Goal: Task Accomplishment & Management: Manage account settings

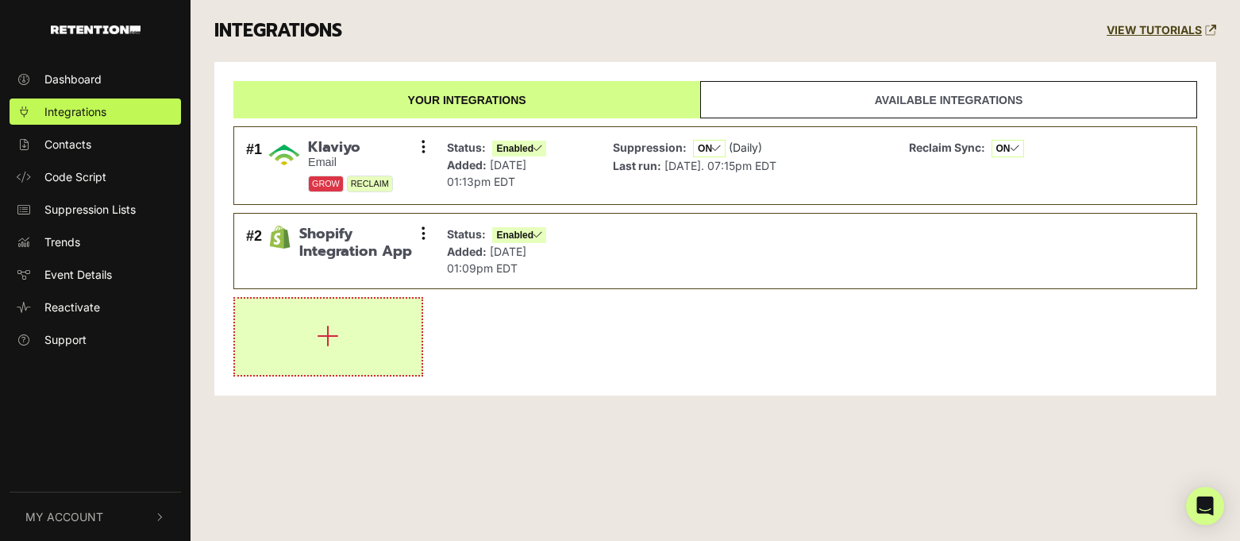
click at [326, 326] on icon "button" at bounding box center [328, 335] width 22 height 25
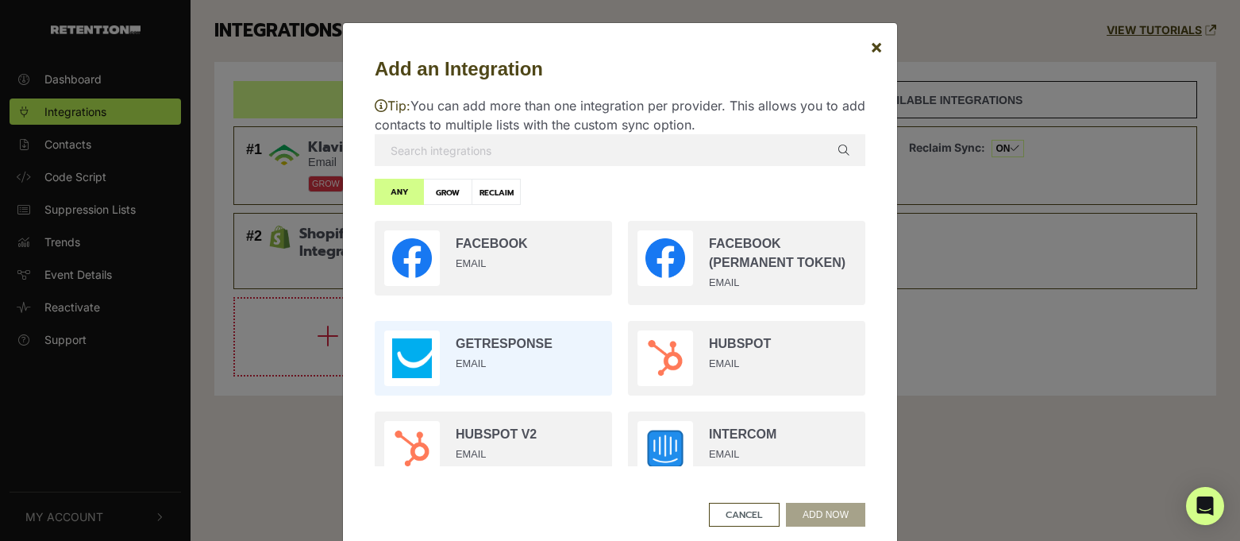
scroll to position [1082, 0]
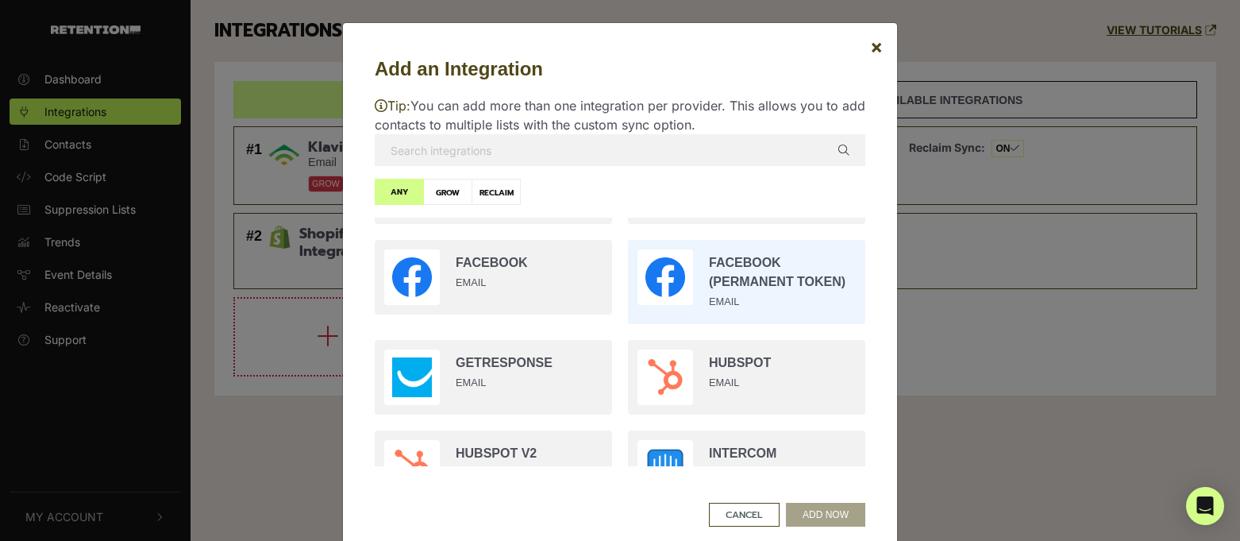
click at [766, 299] on input "radio" at bounding box center [746, 282] width 253 height 100
radio input "true"
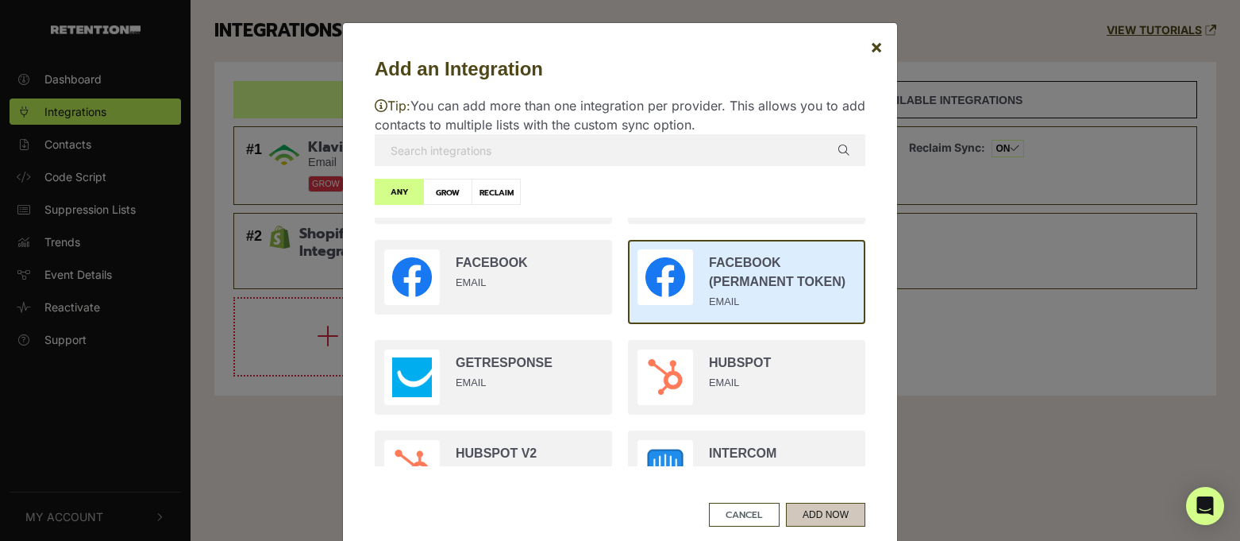
click at [800, 513] on button "ADD NOW" at bounding box center [825, 515] width 79 height 24
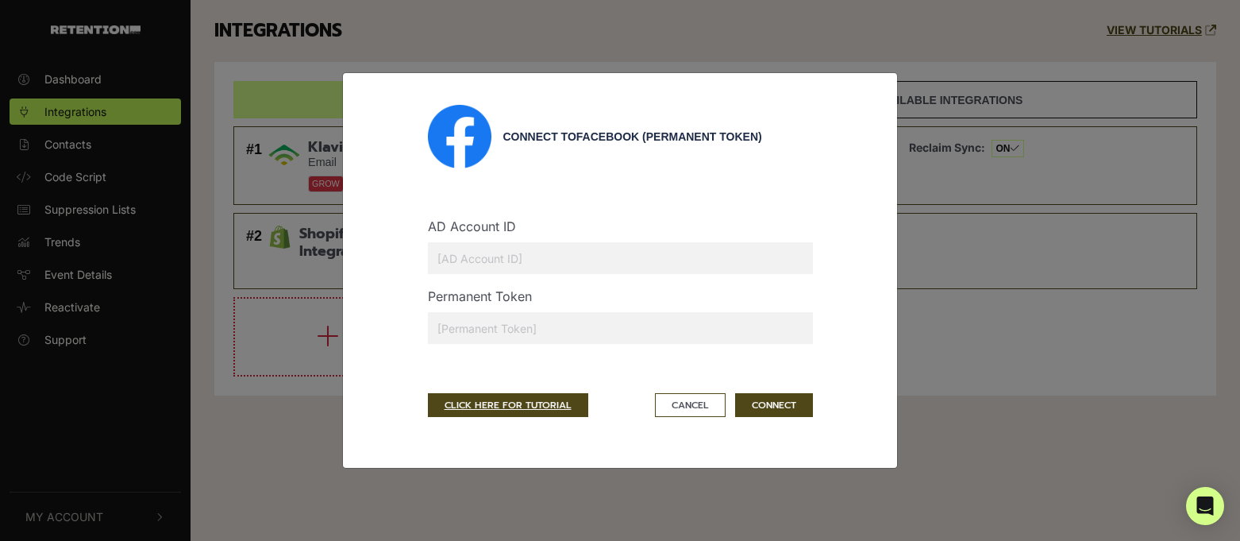
click at [480, 269] on input "text" at bounding box center [620, 258] width 385 height 32
paste input "208487212498159"
click at [436, 264] on input "208487212498159" at bounding box center [620, 258] width 385 height 32
type input "1208487212498159"
click at [476, 330] on input "text" at bounding box center [620, 328] width 385 height 32
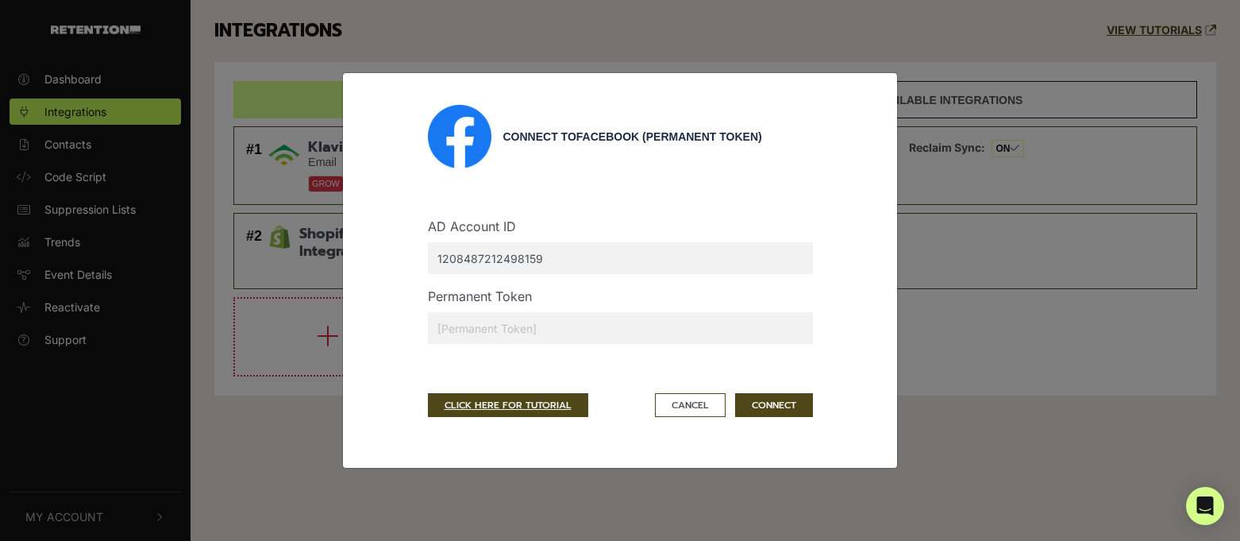
click at [487, 335] on input "text" at bounding box center [620, 328] width 385 height 32
click at [780, 401] on button "CONNECT" at bounding box center [774, 405] width 78 height 24
drag, startPoint x: 574, startPoint y: 325, endPoint x: 507, endPoint y: 345, distance: 69.6
click at [392, 326] on div "Connect to Facebook (Permanent Token) AD Account ID 1208487212498159 Permanent …" at bounding box center [620, 270] width 491 height 331
paste input "EAASmLYWJFA8BPDYCXWKfMX2Yk5r8lieFob3cAUZAkX9xn2oStY6c2w8zdx5dwWNHvnlhkhZBxVZCb2…"
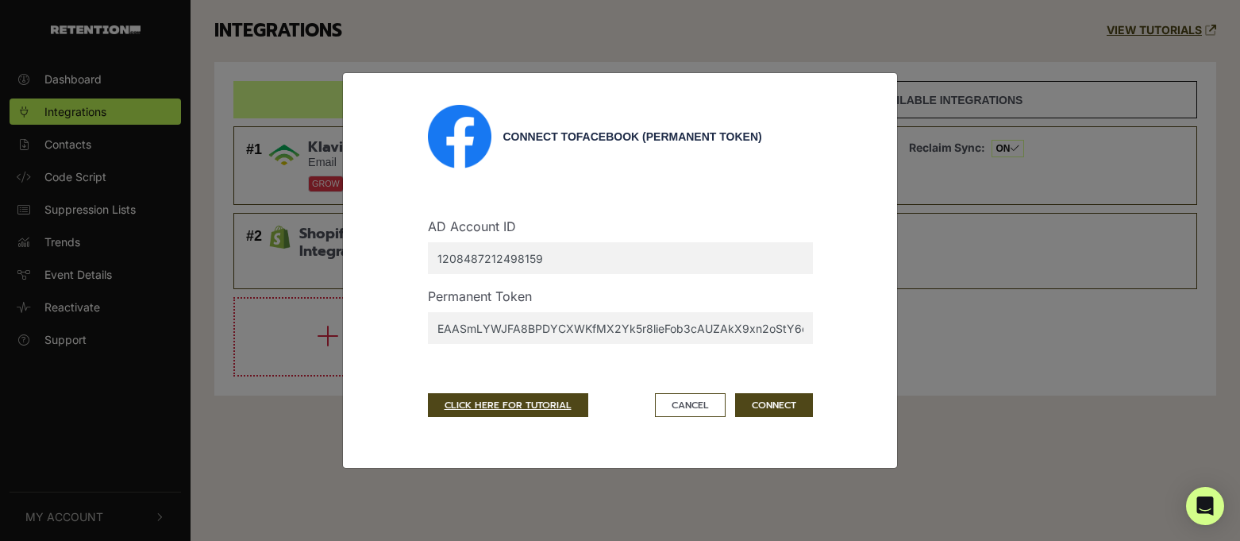
scroll to position [0, 967]
type input "EAASmLYWJFA8BPDYCXWKfMX2Yk5r8lieFob3cAUZAkX9xn2oStY6c2w8zdx5dwWNHvnlhkhZBxVZCb2…"
click at [773, 406] on button "CONNECT" at bounding box center [774, 405] width 78 height 24
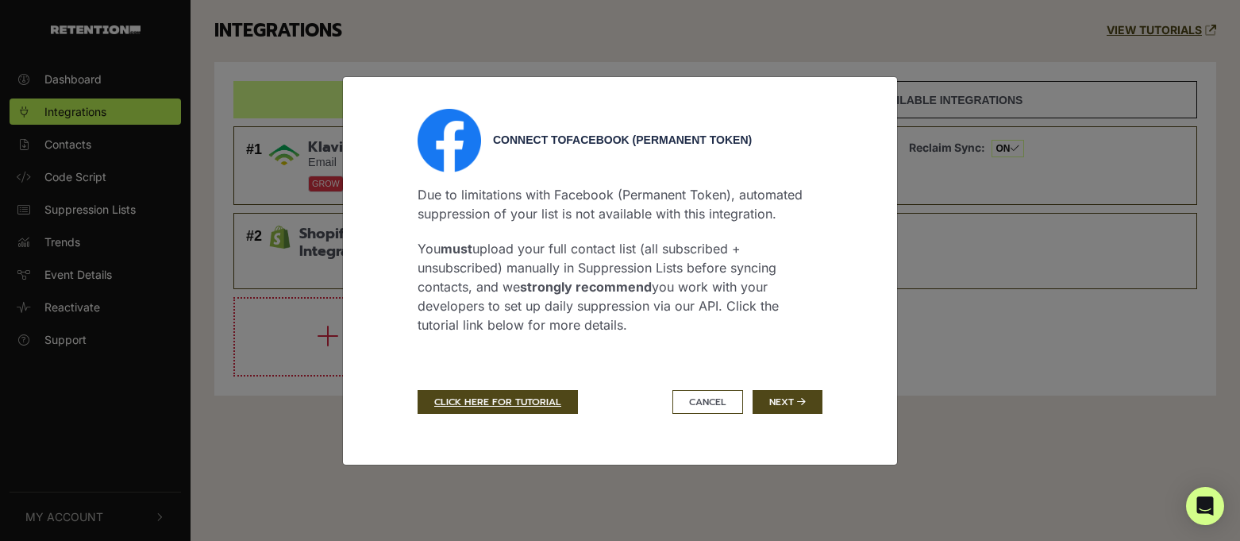
drag, startPoint x: 795, startPoint y: 349, endPoint x: 412, endPoint y: 180, distance: 418.2
click at [412, 180] on div "Connect to Facebook (Permanent Token) Due to limitations with Facebook (Permane…" at bounding box center [620, 271] width 429 height 324
copy div "Due to limitations with Facebook (Permanent Token), automated suppression of yo…"
drag, startPoint x: 432, startPoint y: 190, endPoint x: 408, endPoint y: 225, distance: 42.3
click at [408, 225] on div "Connect to Facebook (Permanent Token) Due to limitations with Facebook (Permane…" at bounding box center [620, 271] width 429 height 324
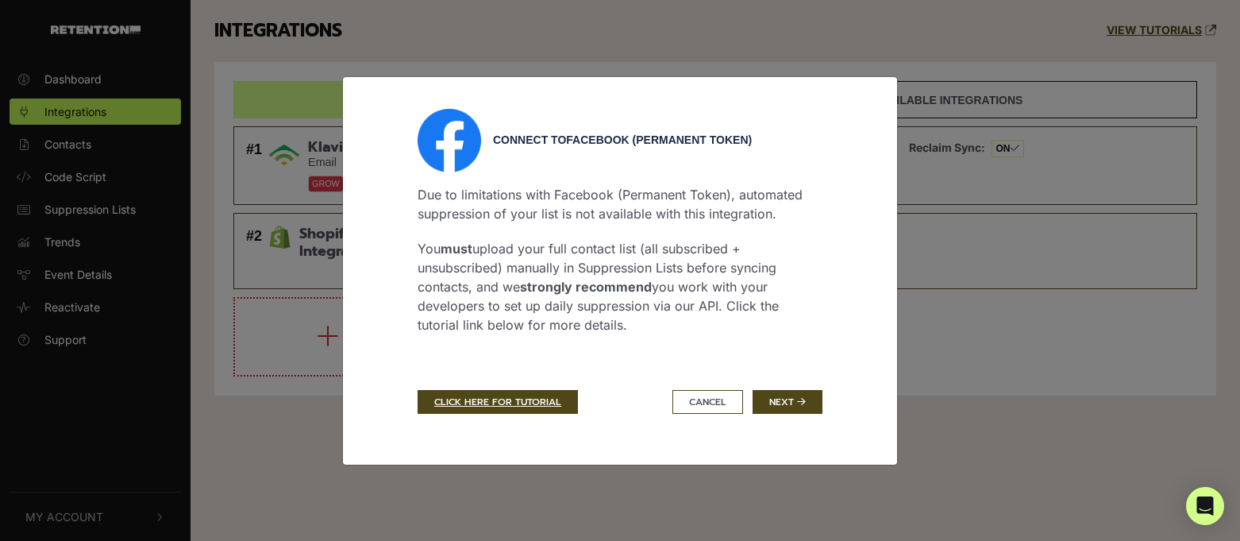
click at [412, 253] on div "Connect to Facebook (Permanent Token) Due to limitations with Facebook (Permane…" at bounding box center [620, 271] width 429 height 324
click at [509, 403] on link "CLICK HERE FOR TUTORIAL" at bounding box center [498, 402] width 160 height 24
click at [812, 406] on button "Next" at bounding box center [788, 402] width 70 height 24
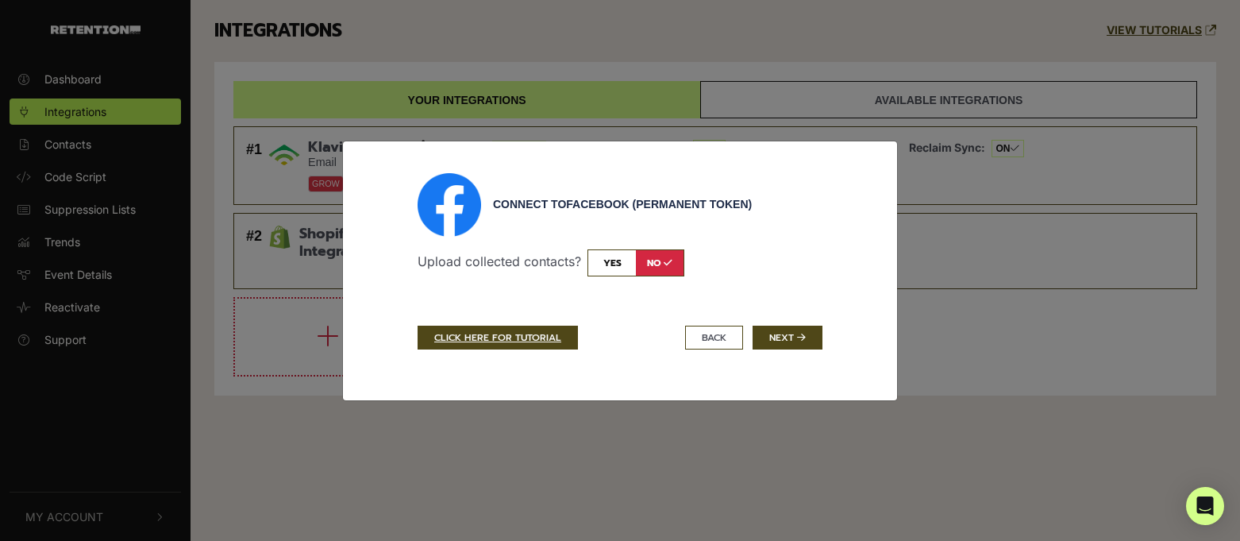
drag, startPoint x: 781, startPoint y: 344, endPoint x: 767, endPoint y: 358, distance: 20.2
click at [767, 358] on div "Connect to Facebook (Permanent Token) Upload collected contacts? yes no Sync ty…" at bounding box center [620, 270] width 429 height 195
click at [731, 341] on button "BACK" at bounding box center [714, 338] width 58 height 24
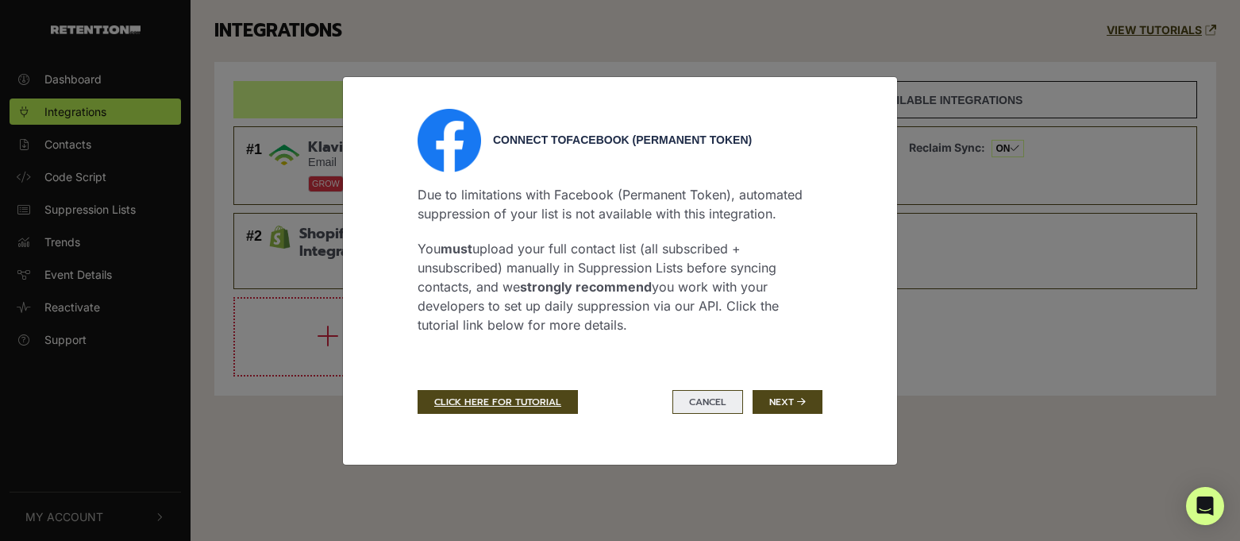
click at [703, 408] on button "Cancel" at bounding box center [708, 402] width 71 height 24
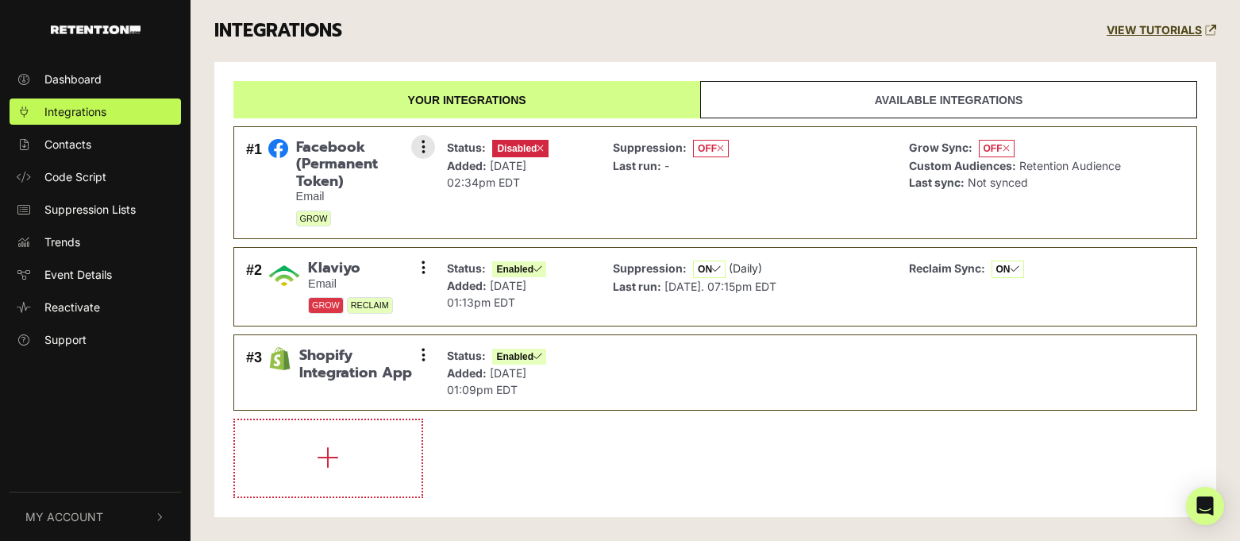
click at [690, 218] on div "Suppression: OFF Last run: -" at bounding box center [671, 183] width 116 height 88
click at [420, 150] on button at bounding box center [423, 147] width 24 height 24
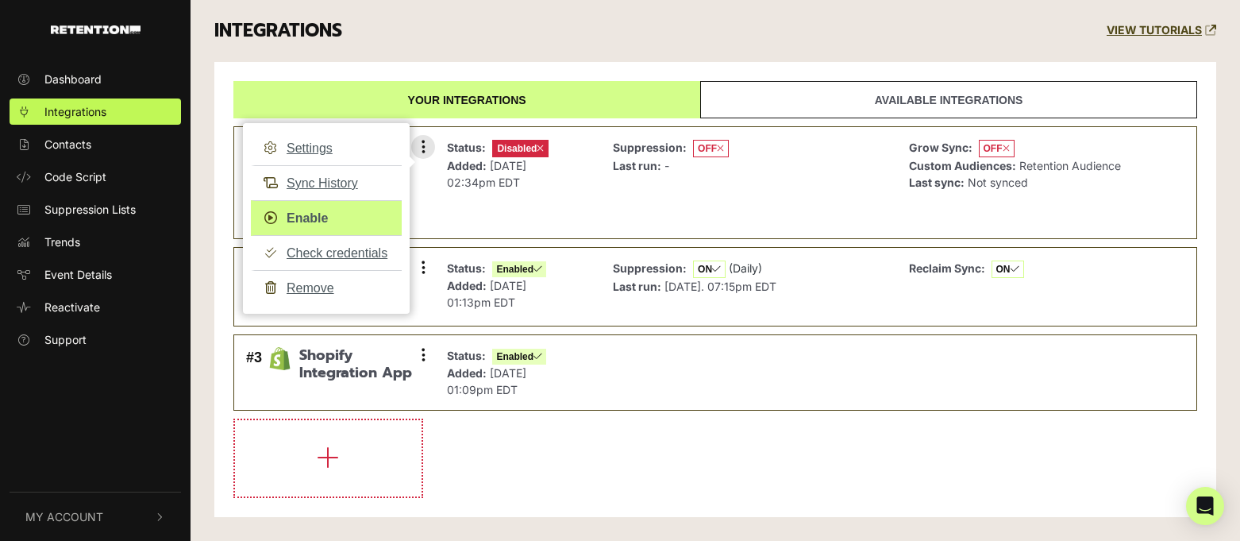
click at [314, 211] on link "Enable" at bounding box center [326, 218] width 151 height 36
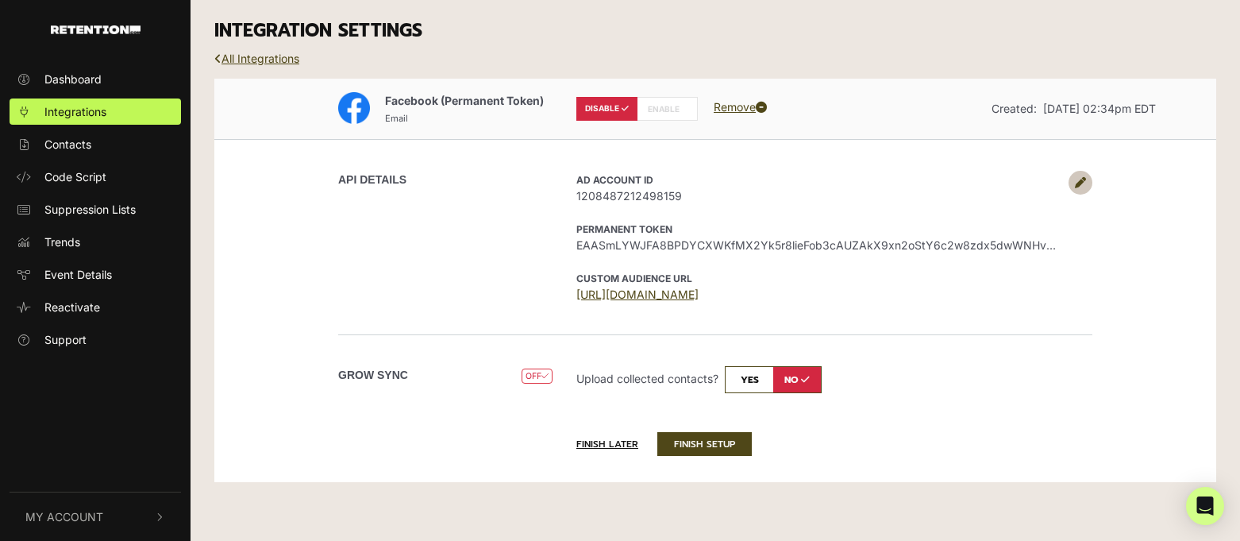
click at [751, 380] on input "checkbox" at bounding box center [773, 379] width 97 height 27
checkbox input "true"
click at [609, 375] on p "Upload collected contacts? yes no" at bounding box center [819, 379] width 484 height 27
click at [656, 108] on label "ENABLE" at bounding box center [667, 109] width 61 height 24
radio input "false"
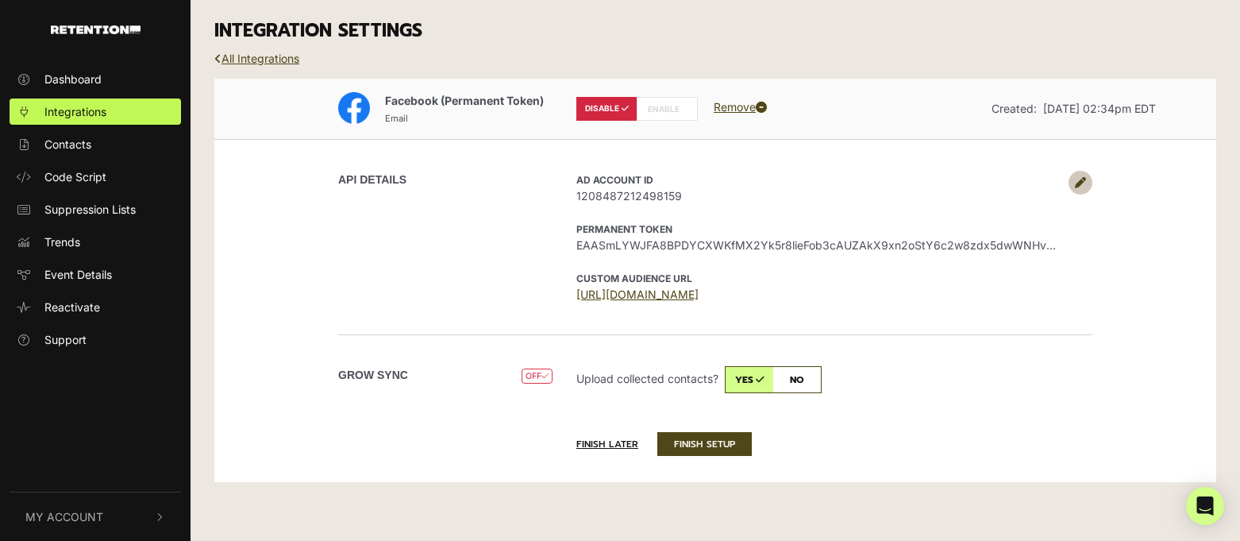
radio input "true"
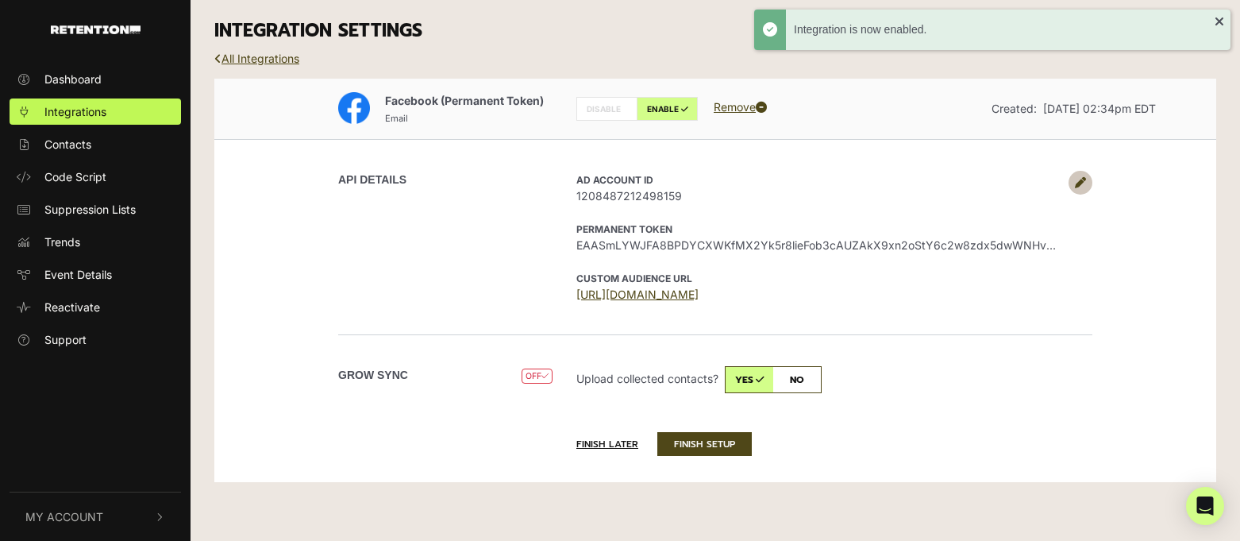
click at [789, 377] on input "checkbox" at bounding box center [773, 379] width 97 height 27
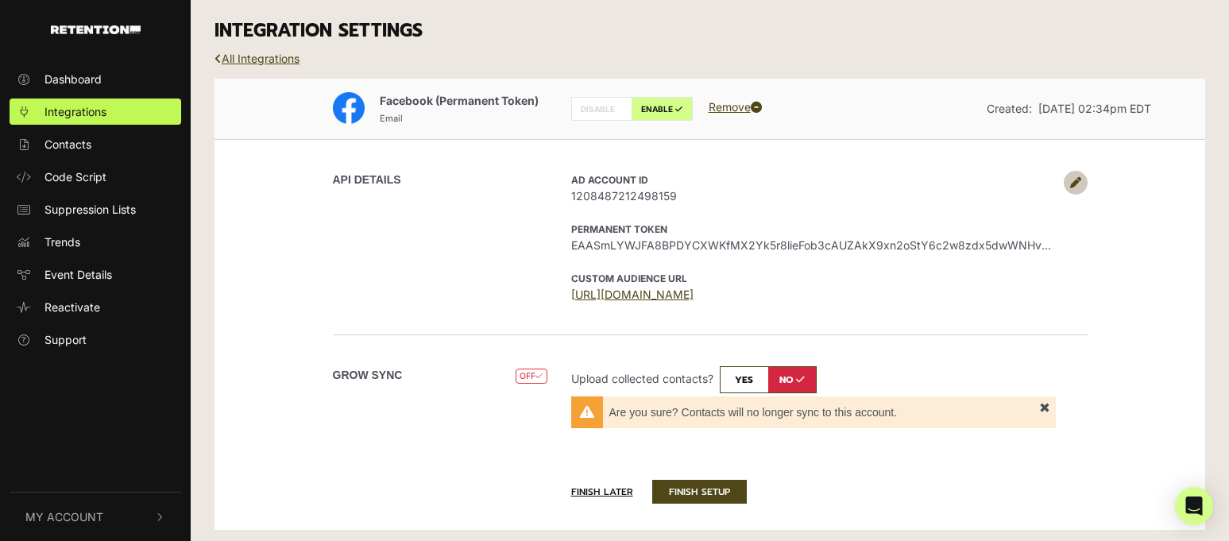
click at [755, 386] on input "checkbox" at bounding box center [767, 379] width 97 height 27
checkbox input "true"
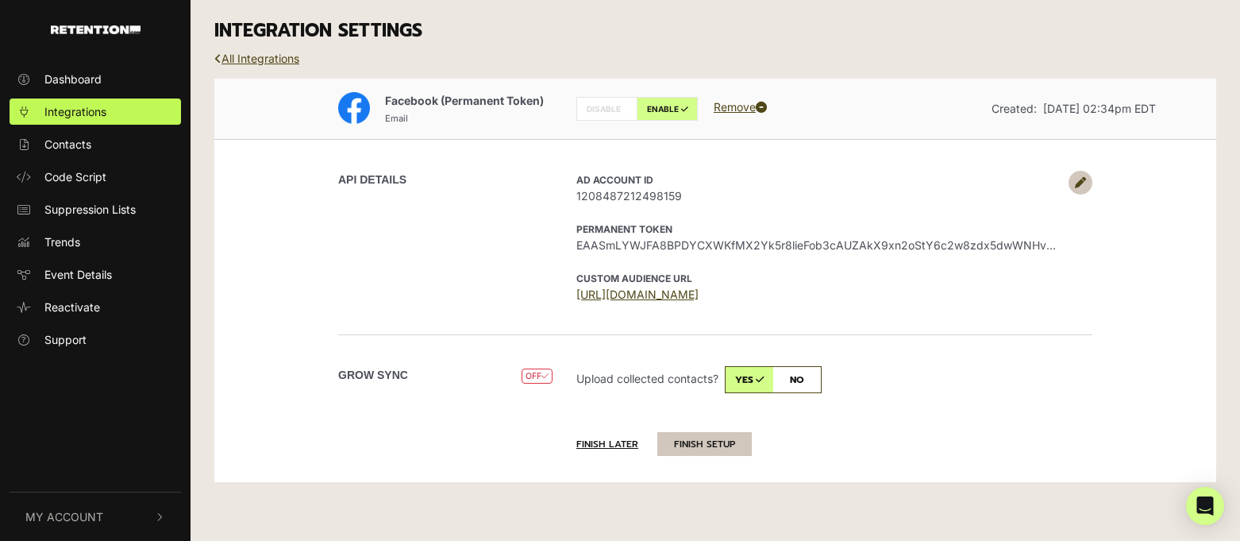
click at [731, 446] on button "FINISH SETUP" at bounding box center [705, 444] width 95 height 24
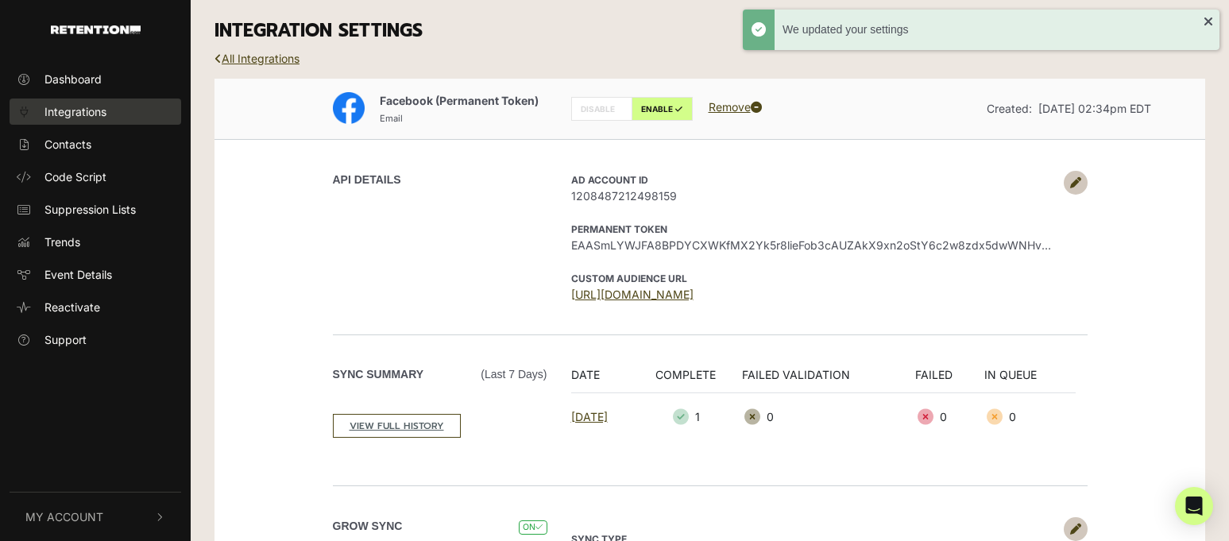
click at [109, 104] on link "Integrations" at bounding box center [96, 111] width 172 height 26
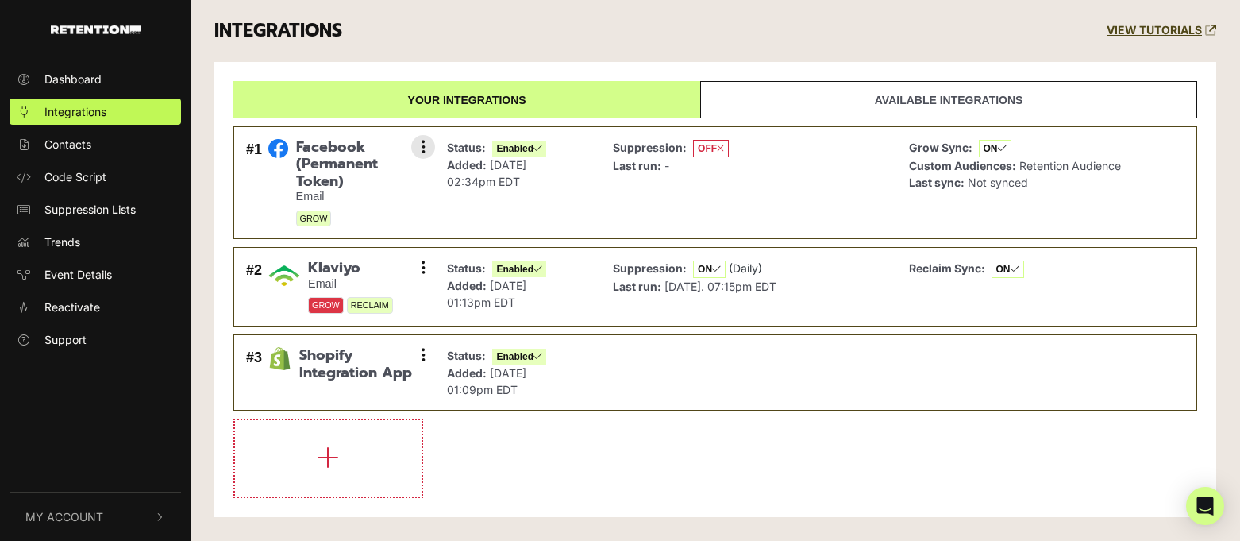
click at [700, 146] on span "OFF" at bounding box center [711, 148] width 36 height 17
click at [423, 144] on icon at bounding box center [424, 147] width 4 height 16
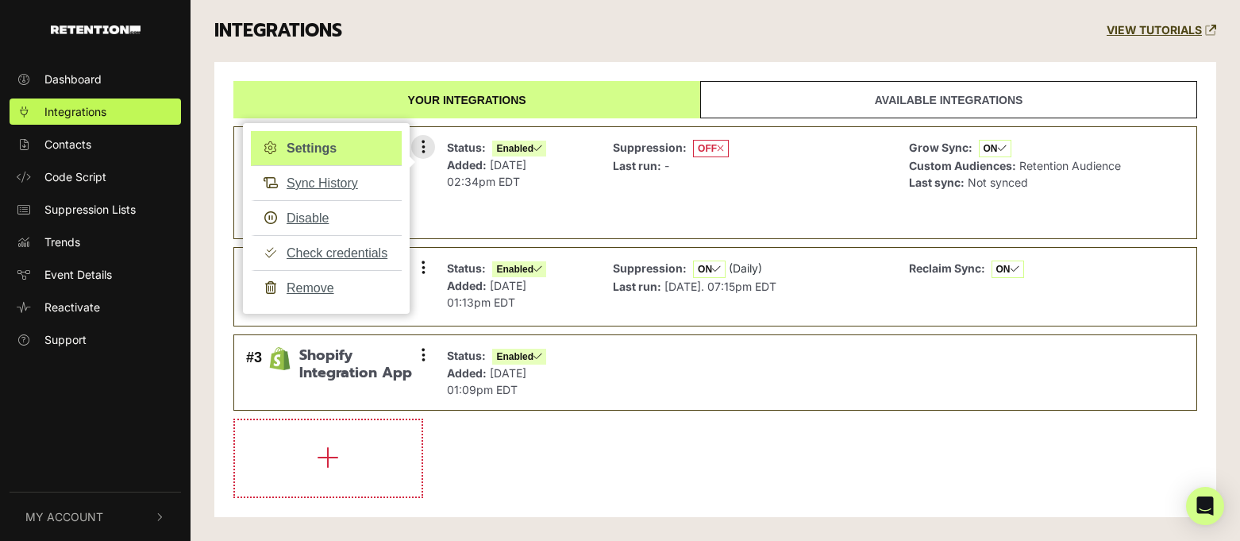
click at [315, 148] on link "Settings" at bounding box center [326, 148] width 151 height 35
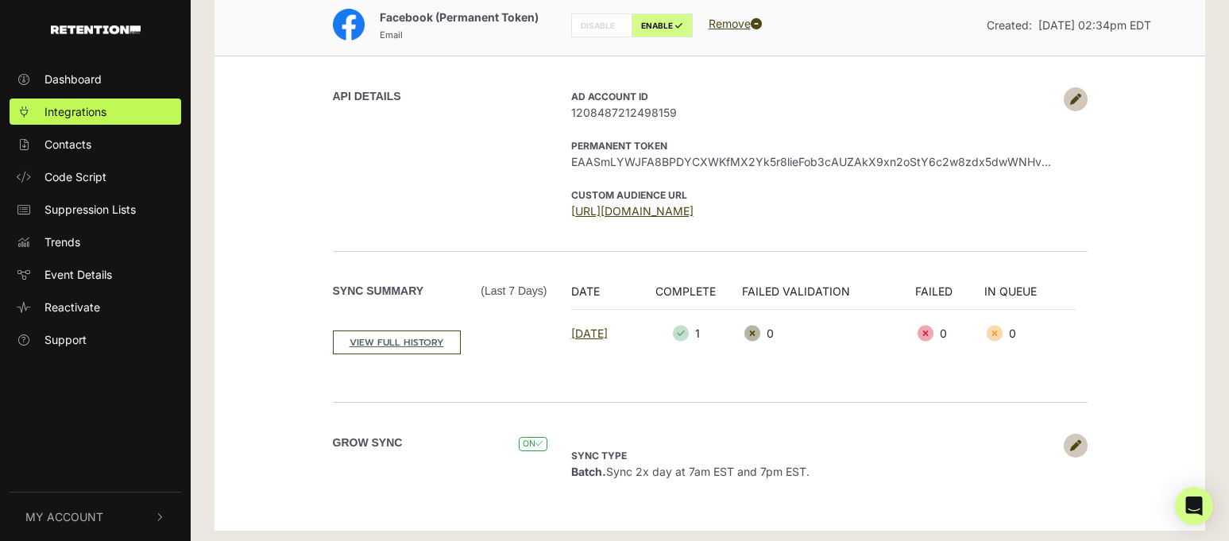
scroll to position [89, 0]
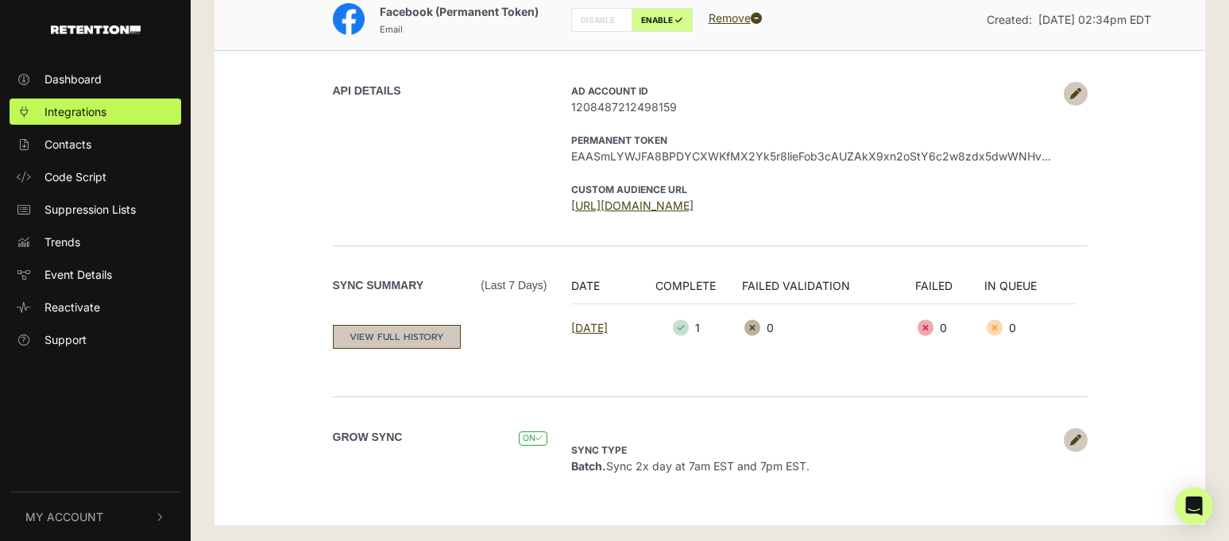
click at [390, 334] on link "VIEW FULL HISTORY" at bounding box center [397, 337] width 128 height 24
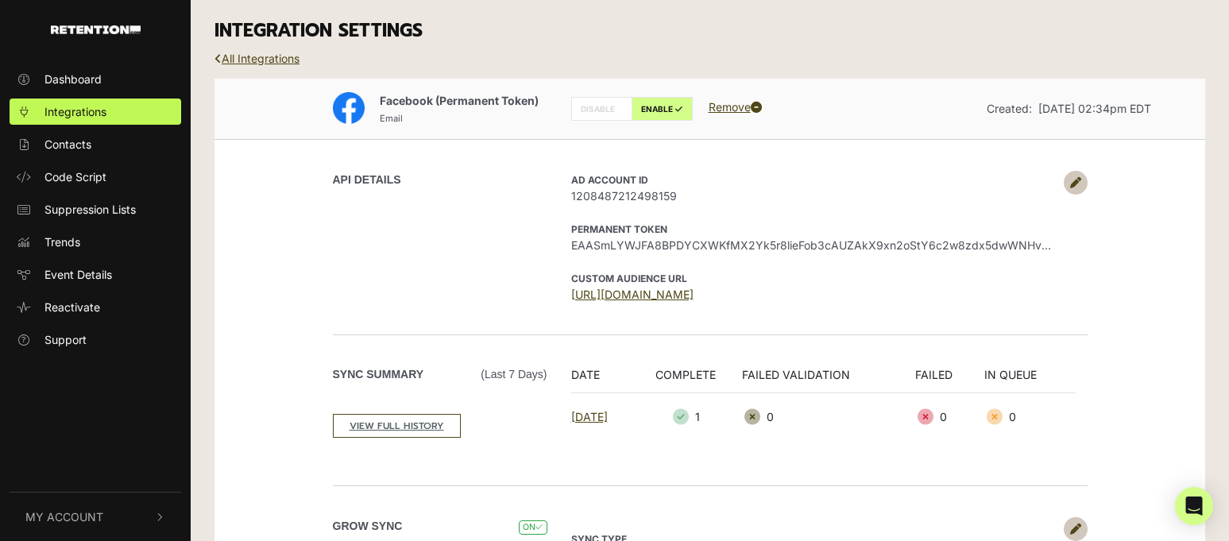
click at [32, 96] on ul "Dashboard Integrations Contacts Code Script Suppression Lists Trends Event Deta…" at bounding box center [95, 209] width 191 height 287
click at [39, 106] on link "Integrations" at bounding box center [96, 111] width 172 height 26
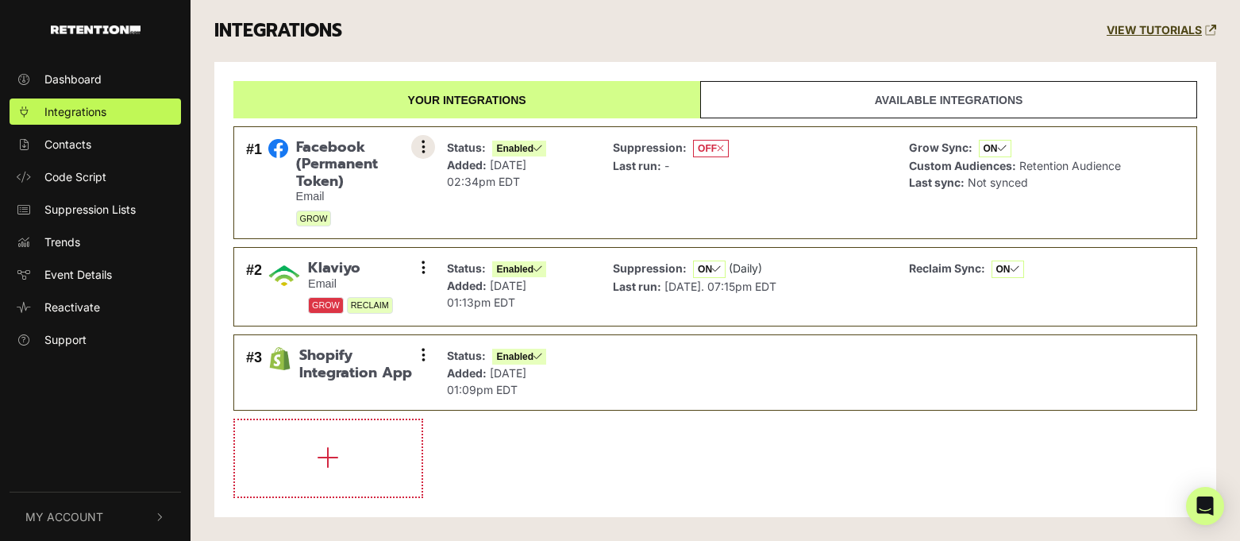
click at [419, 145] on button at bounding box center [423, 147] width 24 height 24
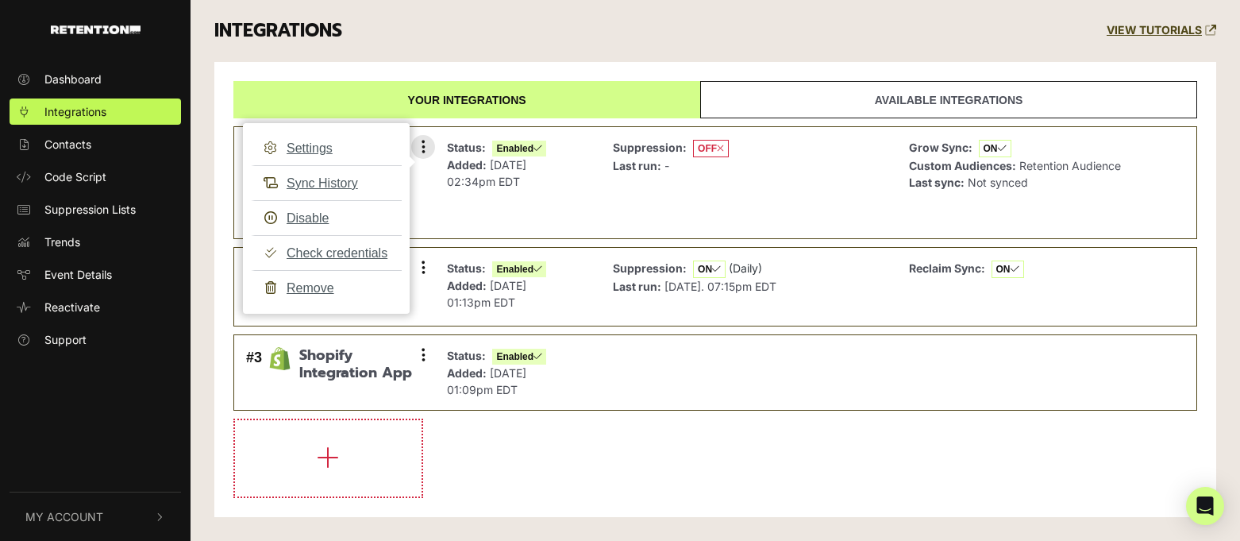
click at [696, 151] on span "OFF" at bounding box center [711, 148] width 36 height 17
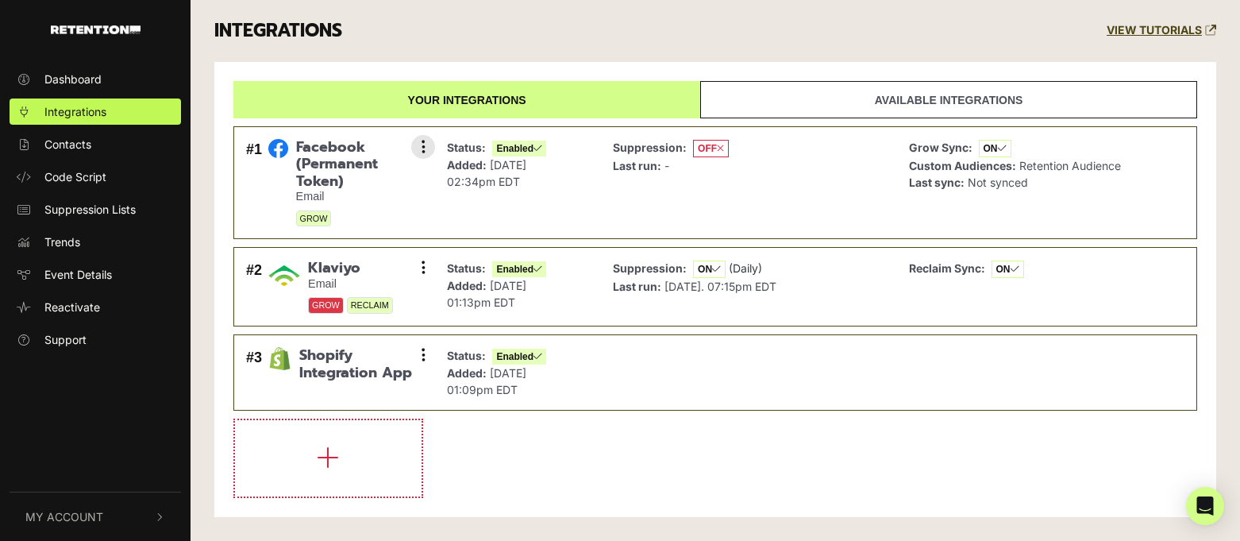
click at [701, 148] on span "OFF" at bounding box center [711, 148] width 36 height 17
click at [696, 160] on p "Last run: -" at bounding box center [671, 165] width 116 height 17
click at [719, 149] on icon at bounding box center [720, 149] width 7 height 10
click at [693, 166] on p "Last run: -" at bounding box center [671, 165] width 116 height 17
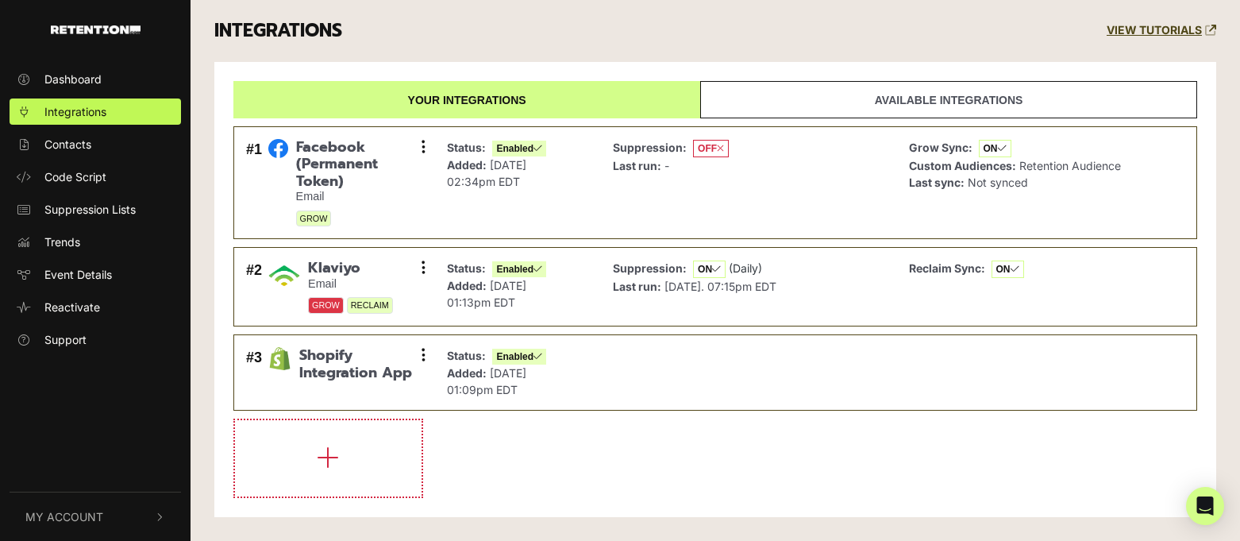
click at [674, 459] on li at bounding box center [715, 458] width 964 height 79
